Goal: Task Accomplishment & Management: Manage account settings

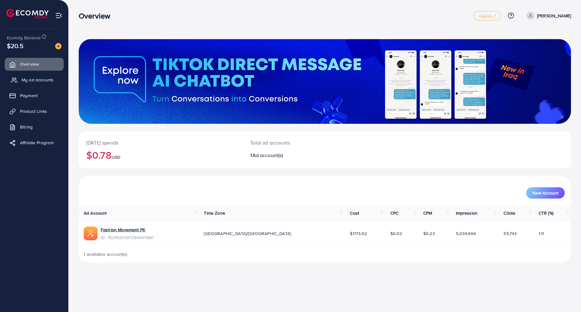
click at [24, 77] on span "My ad accounts" at bounding box center [38, 80] width 32 height 6
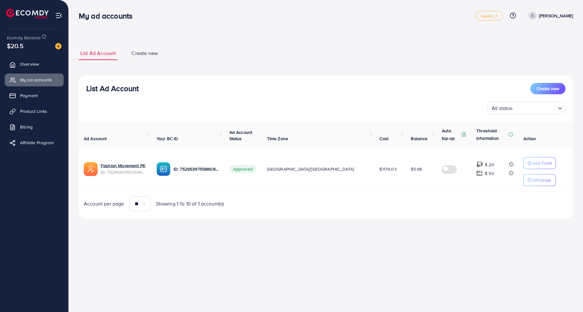
click at [482, 61] on div "**********" at bounding box center [326, 132] width 494 height 172
